Goal: Task Accomplishment & Management: Use online tool/utility

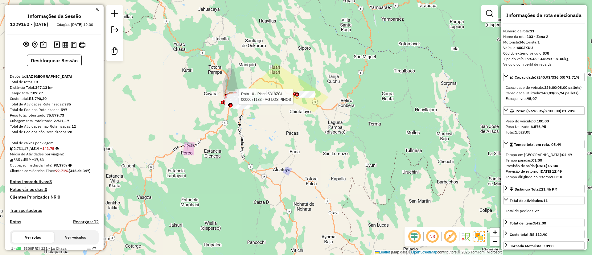
select select "*********"
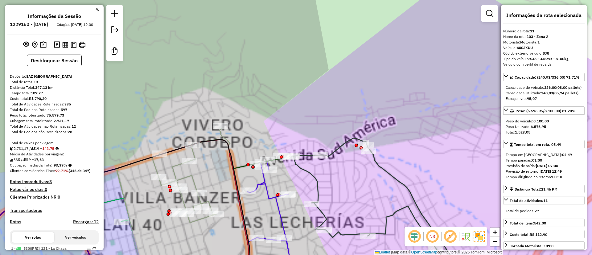
drag, startPoint x: 319, startPoint y: 105, endPoint x: 314, endPoint y: 118, distance: 14.4
click at [325, 23] on div "Janela de atendimento Grade de atendimento Capacidade Transportadoras Veículos …" at bounding box center [296, 127] width 592 height 255
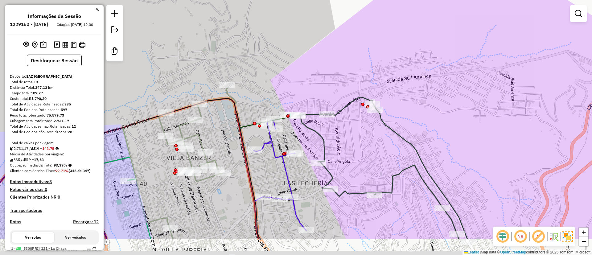
drag, startPoint x: 286, startPoint y: 102, endPoint x: 267, endPoint y: 21, distance: 83.1
click at [292, 25] on div "Janela de atendimento Grade de atendimento Capacidade Transportadoras Veículos …" at bounding box center [296, 127] width 592 height 255
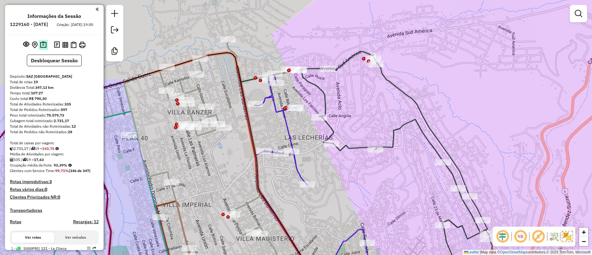
click at [44, 47] on img at bounding box center [43, 44] width 6 height 7
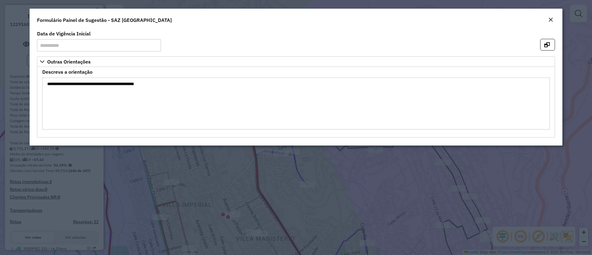
click at [552, 16] on div "Close" at bounding box center [551, 19] width 5 height 7
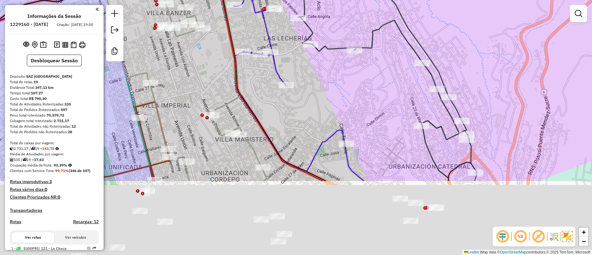
drag, startPoint x: 338, startPoint y: 168, endPoint x: 316, endPoint y: 60, distance: 110.2
click at [316, 62] on div "Janela de atendimento Grade de atendimento Capacidade Transportadoras Veículos …" at bounding box center [296, 127] width 592 height 255
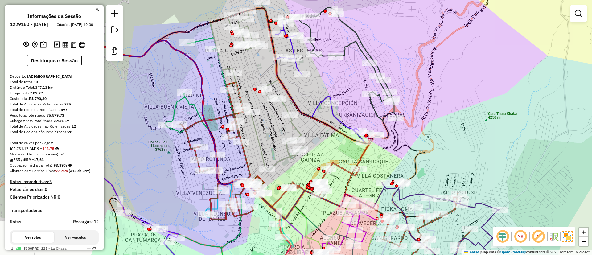
click at [316, 104] on icon at bounding box center [317, 75] width 83 height 112
select select "*********"
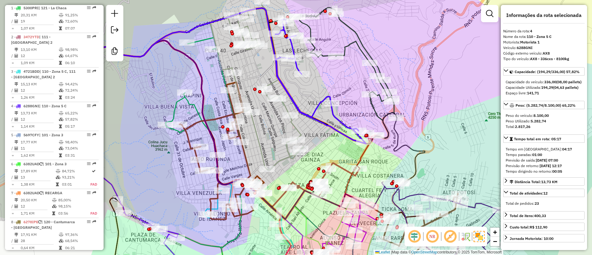
scroll to position [343, 0]
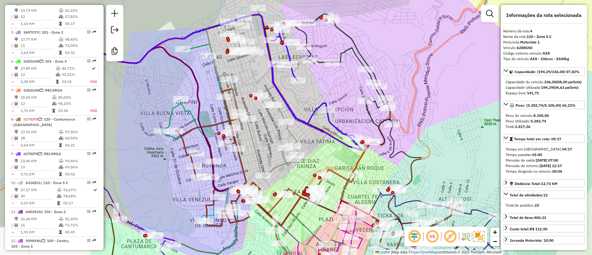
drag, startPoint x: 307, startPoint y: 85, endPoint x: 302, endPoint y: 96, distance: 12.3
click at [302, 96] on div "Janela de atendimento Grade de atendimento Capacidade Transportadoras Veículos …" at bounding box center [296, 127] width 592 height 255
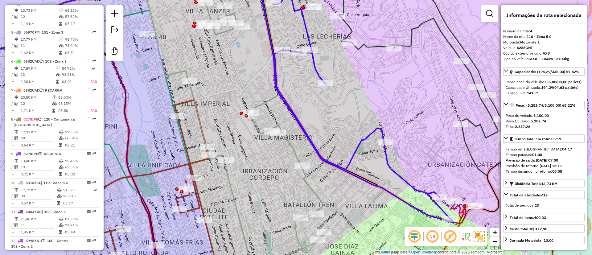
click at [262, 102] on icon at bounding box center [135, 124] width 389 height 301
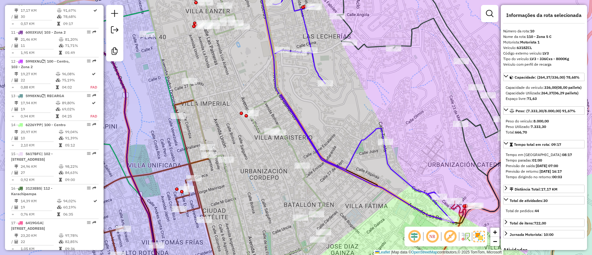
scroll to position [523, 0]
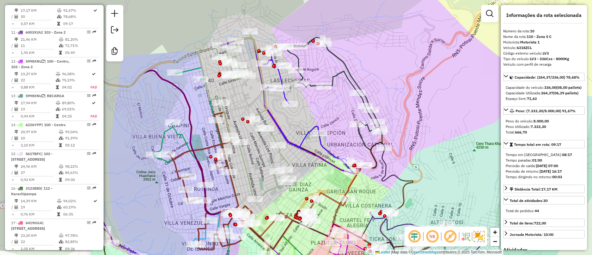
click at [249, 95] on div "Janela de atendimento Grade de atendimento Capacidade Transportadoras Veículos …" at bounding box center [296, 127] width 592 height 255
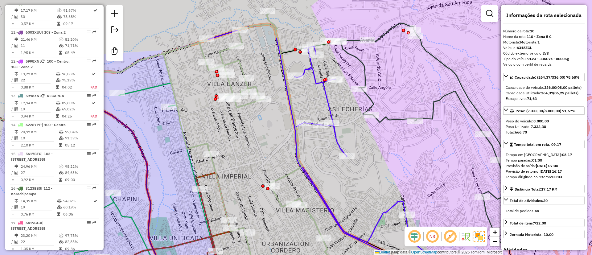
click at [317, 80] on icon at bounding box center [378, 158] width 167 height 224
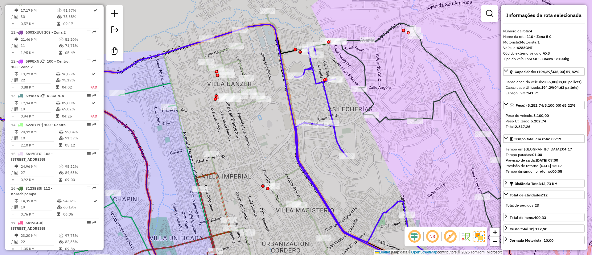
scroll to position [343, 0]
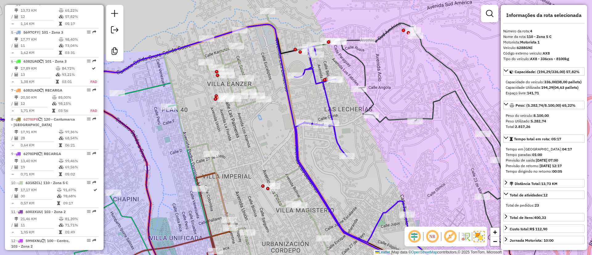
click at [245, 104] on icon at bounding box center [143, 146] width 405 height 267
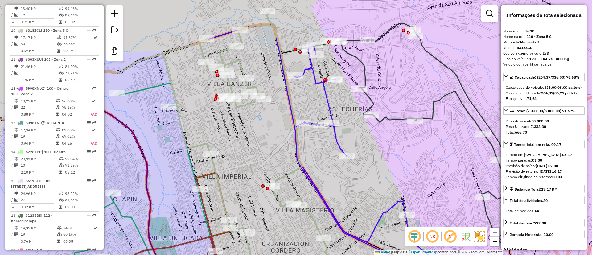
scroll to position [523, 0]
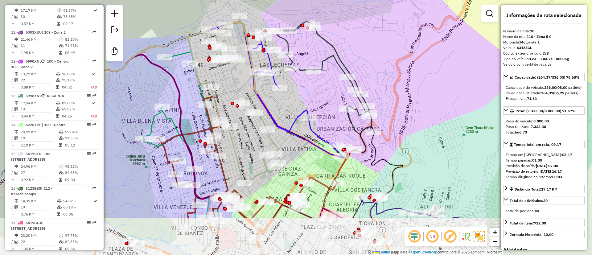
drag, startPoint x: 266, startPoint y: 144, endPoint x: 237, endPoint y: 82, distance: 68.5
click at [237, 82] on div "Janela de atendimento Grade de atendimento Capacidade Transportadoras Veículos …" at bounding box center [296, 127] width 592 height 255
